Goal: Contribute content

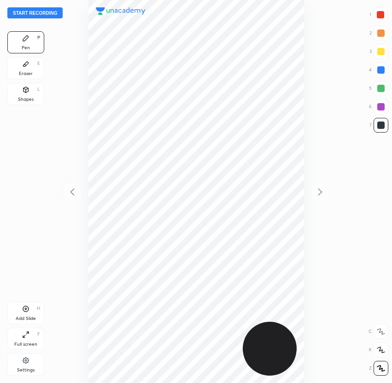
scroll to position [383, 244]
click at [46, 13] on button "Start recording" at bounding box center [34, 12] width 55 height 11
click at [381, 17] on div at bounding box center [379, 14] width 7 height 7
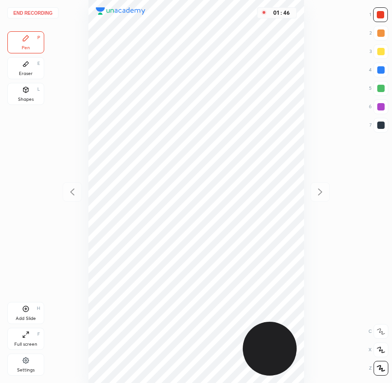
click at [382, 124] on div at bounding box center [380, 124] width 7 height 7
drag, startPoint x: 379, startPoint y: 108, endPoint x: 374, endPoint y: 109, distance: 5.1
click at [379, 107] on div at bounding box center [380, 106] width 7 height 7
click at [30, 316] on div "Add Slide" at bounding box center [26, 318] width 20 height 5
click at [381, 91] on div at bounding box center [380, 88] width 7 height 7
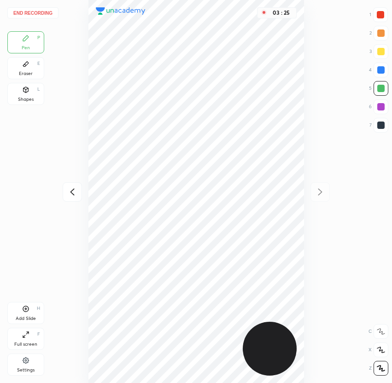
click at [381, 110] on div at bounding box center [380, 106] width 7 height 7
click at [378, 52] on div at bounding box center [380, 51] width 7 height 7
click at [38, 12] on button "End recording" at bounding box center [32, 12] width 51 height 11
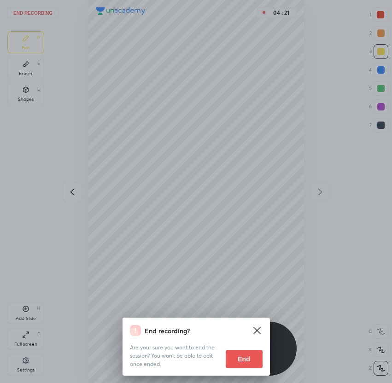
click at [249, 359] on button "End" at bounding box center [243, 359] width 37 height 18
